Goal: Task Accomplishment & Management: Use online tool/utility

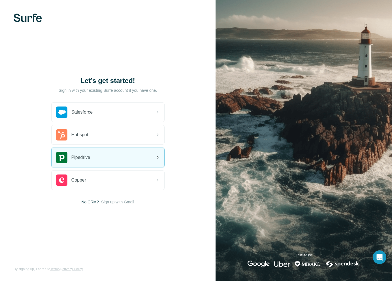
click at [93, 160] on div "Pipedrive" at bounding box center [108, 157] width 113 height 19
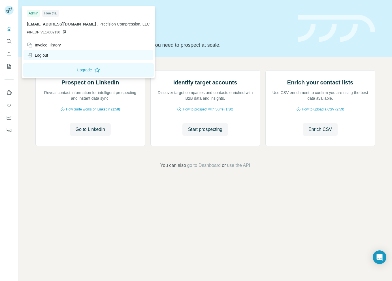
click at [40, 56] on div "Log out" at bounding box center [37, 55] width 21 height 6
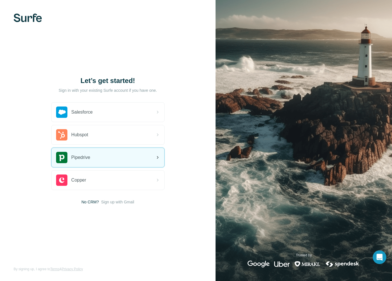
click at [123, 153] on div "Pipedrive" at bounding box center [108, 157] width 113 height 19
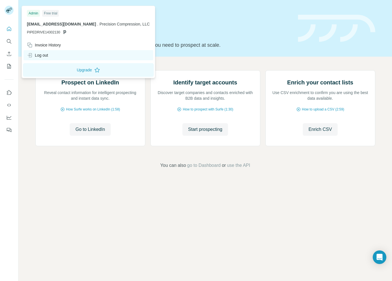
click at [60, 54] on div "Log out" at bounding box center [88, 55] width 130 height 10
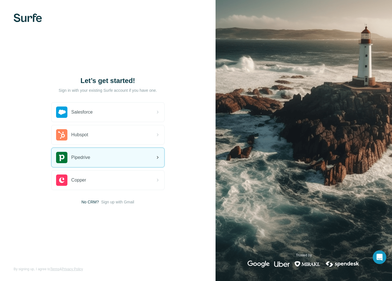
click at [112, 158] on div "Pipedrive" at bounding box center [108, 157] width 113 height 19
